Goal: Navigation & Orientation: Locate item on page

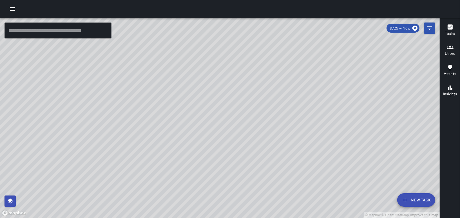
drag, startPoint x: 284, startPoint y: 173, endPoint x: 231, endPoint y: 120, distance: 74.6
click at [232, 121] on div "© Mapbox © OpenStreetMap Improve this map" at bounding box center [220, 118] width 440 height 200
drag, startPoint x: 308, startPoint y: 47, endPoint x: 305, endPoint y: 65, distance: 18.6
click at [305, 65] on div "© Mapbox © OpenStreetMap Improve this map" at bounding box center [220, 118] width 440 height 200
drag, startPoint x: 198, startPoint y: 124, endPoint x: 234, endPoint y: 52, distance: 80.0
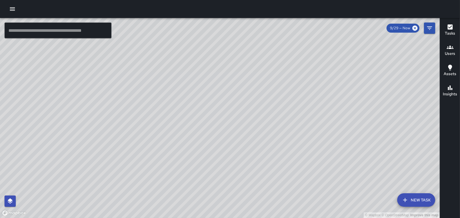
click at [234, 52] on div "© Mapbox © OpenStreetMap Improve this map" at bounding box center [220, 118] width 440 height 200
drag, startPoint x: 126, startPoint y: 200, endPoint x: 108, endPoint y: 130, distance: 72.5
click at [108, 130] on div "© Mapbox © OpenStreetMap Improve this map" at bounding box center [220, 118] width 440 height 200
drag, startPoint x: 244, startPoint y: 50, endPoint x: 230, endPoint y: 127, distance: 78.8
click at [231, 127] on div "© Mapbox © OpenStreetMap Improve this map" at bounding box center [220, 118] width 440 height 200
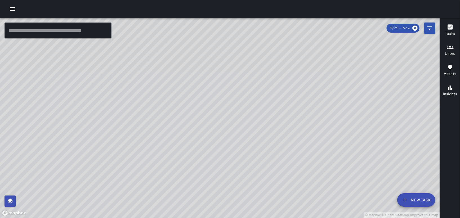
drag, startPoint x: 239, startPoint y: 114, endPoint x: 216, endPoint y: 176, distance: 66.4
click at [216, 176] on div "© Mapbox © OpenStreetMap Improve this map" at bounding box center [220, 118] width 440 height 200
drag, startPoint x: 226, startPoint y: 118, endPoint x: 283, endPoint y: 197, distance: 97.9
click at [283, 197] on div "© Mapbox © OpenStreetMap Improve this map" at bounding box center [220, 118] width 440 height 200
drag, startPoint x: 238, startPoint y: 170, endPoint x: 268, endPoint y: 185, distance: 33.7
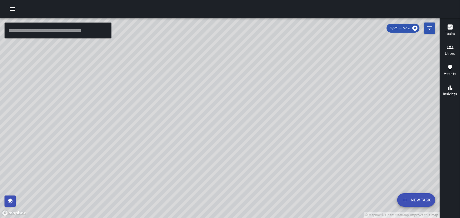
click at [266, 185] on div "© Mapbox © OpenStreetMap Improve this map" at bounding box center [220, 118] width 440 height 200
drag, startPoint x: 207, startPoint y: 124, endPoint x: 279, endPoint y: 202, distance: 106.6
click at [279, 202] on div "© Mapbox © OpenStreetMap Improve this map" at bounding box center [220, 118] width 440 height 200
drag, startPoint x: 192, startPoint y: 111, endPoint x: 240, endPoint y: 196, distance: 97.5
click at [240, 196] on div "© Mapbox © OpenStreetMap Improve this map" at bounding box center [220, 118] width 440 height 200
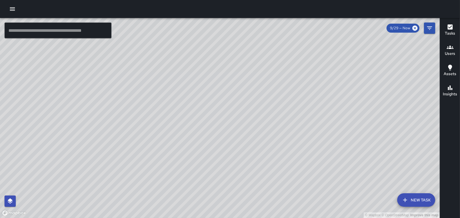
drag, startPoint x: 292, startPoint y: 57, endPoint x: 385, endPoint y: 183, distance: 157.9
click at [385, 183] on div "© Mapbox © OpenStreetMap Improve this map" at bounding box center [220, 118] width 440 height 200
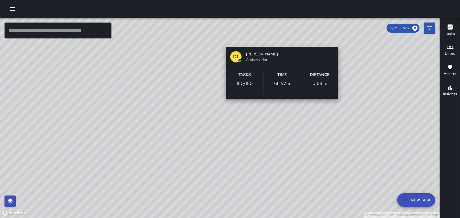
click at [278, 37] on div "© Mapbox © OpenStreetMap Improve this map DT Du'Shawn Thomas Ambassador Tasks 1…" at bounding box center [220, 118] width 440 height 200
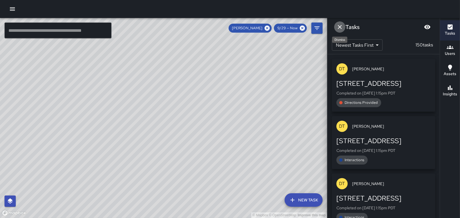
click at [337, 28] on icon "Dismiss" at bounding box center [339, 27] width 7 height 7
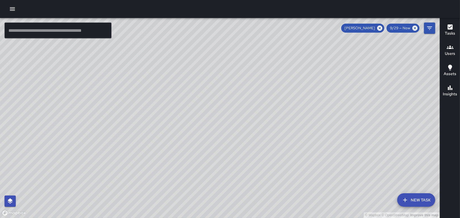
drag, startPoint x: 406, startPoint y: 91, endPoint x: 342, endPoint y: 95, distance: 64.3
click at [343, 95] on div "© Mapbox © OpenStreetMap Improve this map" at bounding box center [220, 118] width 440 height 200
click at [379, 29] on icon at bounding box center [379, 28] width 6 height 6
drag, startPoint x: 363, startPoint y: 57, endPoint x: 341, endPoint y: 111, distance: 58.1
click at [341, 111] on div "© Mapbox © OpenStreetMap Improve this map" at bounding box center [220, 118] width 440 height 200
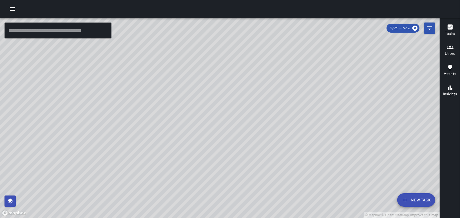
drag, startPoint x: 325, startPoint y: 151, endPoint x: 322, endPoint y: 128, distance: 23.8
click at [322, 128] on div "© Mapbox © OpenStreetMap Improve this map" at bounding box center [220, 118] width 440 height 200
drag, startPoint x: 321, startPoint y: 144, endPoint x: 299, endPoint y: 80, distance: 67.2
click at [299, 80] on div "© Mapbox © OpenStreetMap Improve this map" at bounding box center [220, 118] width 440 height 200
drag, startPoint x: 239, startPoint y: 104, endPoint x: 280, endPoint y: 146, distance: 58.5
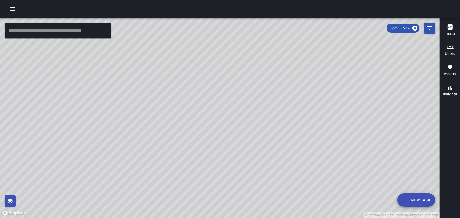
click at [278, 148] on div "© Mapbox © OpenStreetMap Improve this map" at bounding box center [220, 118] width 440 height 200
drag, startPoint x: 242, startPoint y: 61, endPoint x: 239, endPoint y: 70, distance: 9.5
click at [239, 70] on div "© Mapbox © OpenStreetMap Improve this map" at bounding box center [220, 118] width 440 height 200
drag, startPoint x: 273, startPoint y: 92, endPoint x: 290, endPoint y: 151, distance: 61.0
click at [290, 151] on div "© Mapbox © OpenStreetMap Improve this map" at bounding box center [220, 118] width 440 height 200
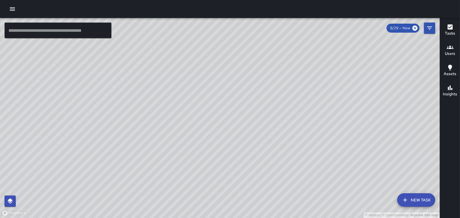
drag, startPoint x: 365, startPoint y: 136, endPoint x: 303, endPoint y: 65, distance: 93.5
click at [308, 68] on div "© Mapbox © OpenStreetMap Improve this map" at bounding box center [220, 118] width 440 height 200
drag, startPoint x: 376, startPoint y: 89, endPoint x: 270, endPoint y: 181, distance: 140.0
click at [270, 181] on div "© Mapbox © OpenStreetMap Improve this map" at bounding box center [220, 118] width 440 height 200
drag, startPoint x: 417, startPoint y: 151, endPoint x: 379, endPoint y: 151, distance: 38.6
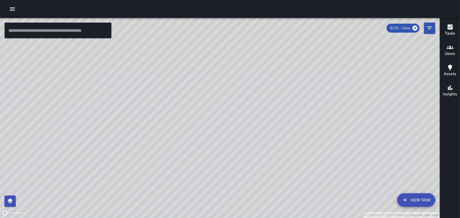
click at [381, 151] on div "© Mapbox © OpenStreetMap Improve this map" at bounding box center [220, 118] width 440 height 200
drag, startPoint x: 343, startPoint y: 153, endPoint x: 326, endPoint y: 153, distance: 16.6
click at [327, 153] on div "© Mapbox © OpenStreetMap Improve this map" at bounding box center [220, 118] width 440 height 200
drag, startPoint x: 408, startPoint y: 156, endPoint x: 306, endPoint y: 166, distance: 102.9
click at [307, 167] on div "© Mapbox © OpenStreetMap Improve this map" at bounding box center [220, 118] width 440 height 200
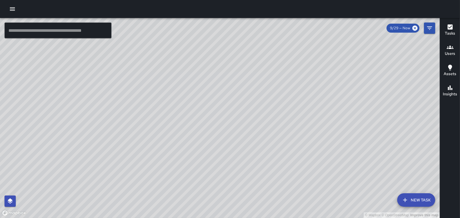
drag, startPoint x: 239, startPoint y: 165, endPoint x: 238, endPoint y: 129, distance: 36.6
click at [237, 129] on div "© Mapbox © OpenStreetMap Improve this map CH Chris Hoffman 525 Market Street Co…" at bounding box center [220, 118] width 440 height 200
drag, startPoint x: 166, startPoint y: 94, endPoint x: 162, endPoint y: 101, distance: 7.8
drag, startPoint x: 162, startPoint y: 101, endPoint x: 148, endPoint y: 74, distance: 30.5
click at [148, 74] on div "© Mapbox © OpenStreetMap Improve this map" at bounding box center [220, 118] width 440 height 200
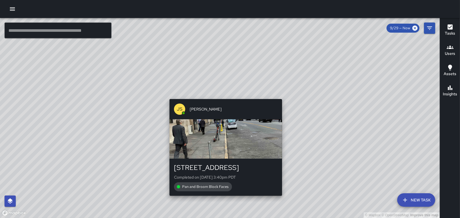
drag, startPoint x: 234, startPoint y: 46, endPoint x: 219, endPoint y: 103, distance: 59.1
click at [219, 103] on div "© Mapbox © OpenStreetMap Improve this map JS James Slade 201 Sansome Street Com…" at bounding box center [220, 118] width 440 height 200
